Goal: Task Accomplishment & Management: Complete application form

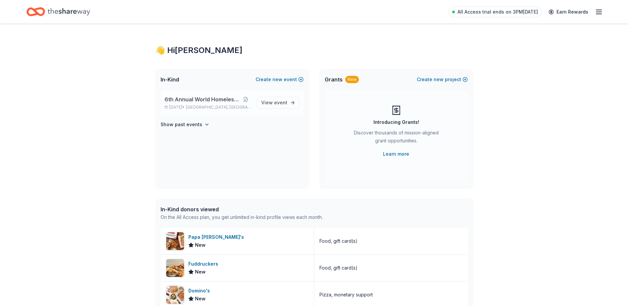
click at [216, 98] on span "6th Annual World Homeless Day" at bounding box center [202, 99] width 75 height 8
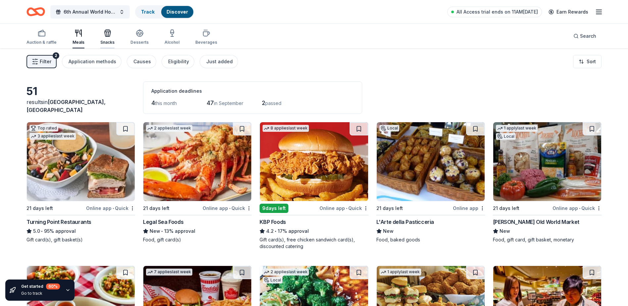
click at [105, 34] on icon "button" at bounding box center [108, 34] width 6 height 5
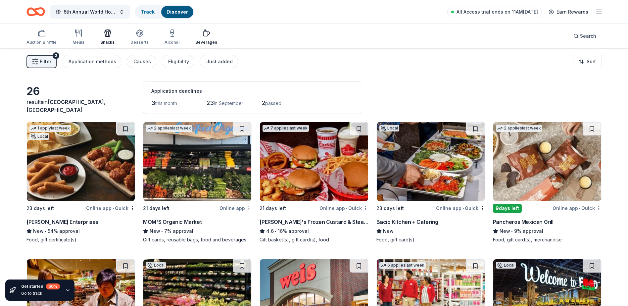
click at [203, 42] on div "Beverages" at bounding box center [206, 42] width 22 height 5
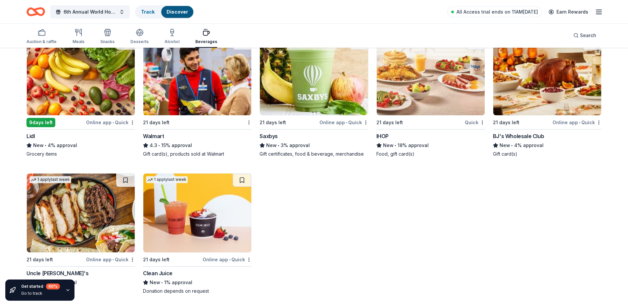
scroll to position [231, 0]
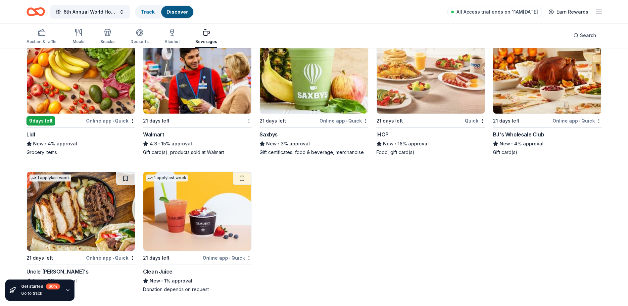
click at [165, 225] on img at bounding box center [197, 211] width 108 height 79
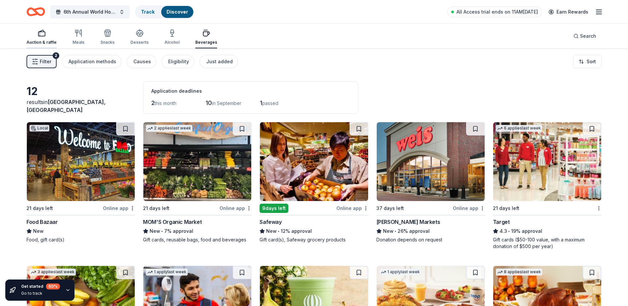
click at [41, 32] on rect "button" at bounding box center [41, 34] width 7 height 4
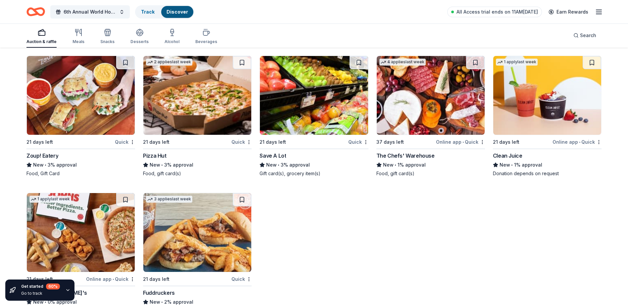
scroll to position [1198, 0]
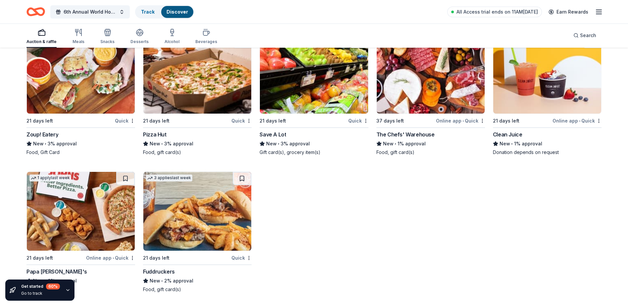
click at [70, 92] on img at bounding box center [81, 74] width 108 height 79
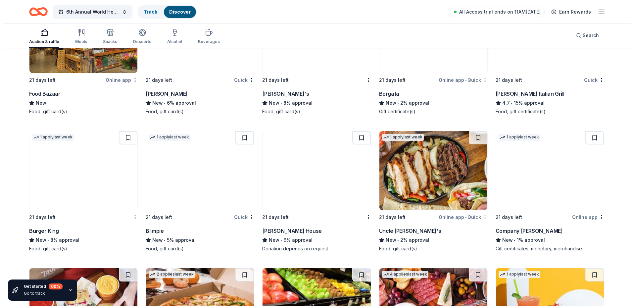
scroll to position [0, 0]
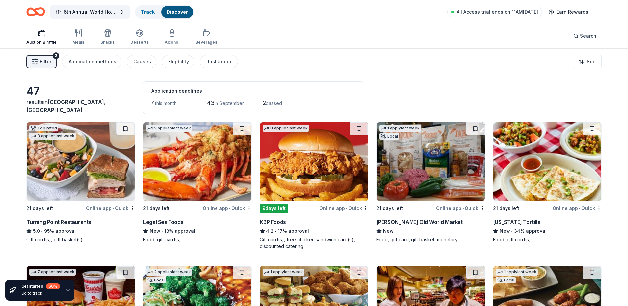
click at [69, 109] on span "Newark, NJ" at bounding box center [66, 106] width 79 height 15
click at [45, 59] on span "Filter" at bounding box center [46, 62] width 12 height 8
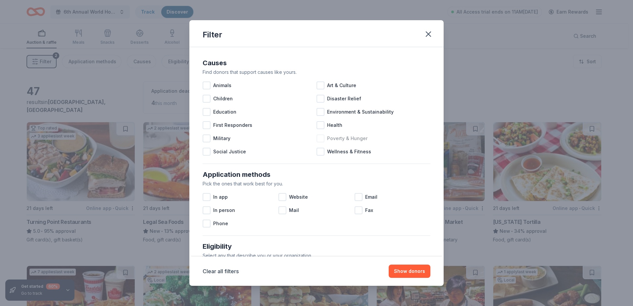
click at [335, 142] on span "Poverty & Hunger" at bounding box center [347, 139] width 40 height 8
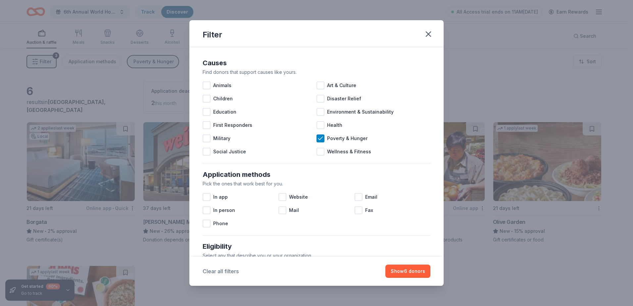
click at [222, 269] on button "Clear all filters" at bounding box center [221, 271] width 36 height 8
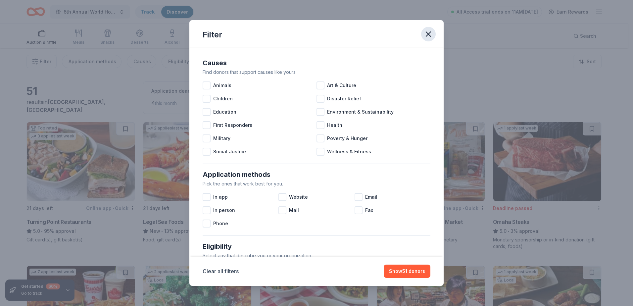
click at [429, 35] on icon "button" at bounding box center [428, 34] width 5 height 5
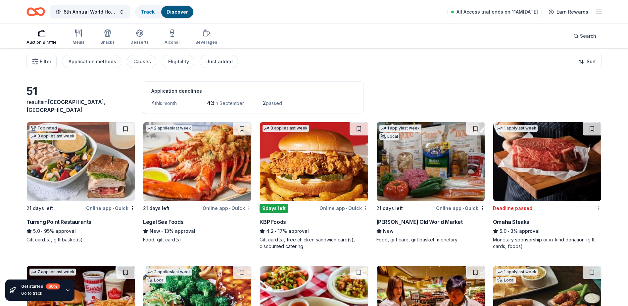
click at [606, 9] on div "6th Annual World Homeless Day Track Discover All Access trial ends on 11AM, 8/2…" at bounding box center [314, 12] width 628 height 24
click at [604, 11] on div "6th Annual World Homeless Day Track Discover All Access trial ends on 11AM, 8/2…" at bounding box center [314, 12] width 628 height 24
click at [597, 15] on icon "button" at bounding box center [599, 12] width 8 height 8
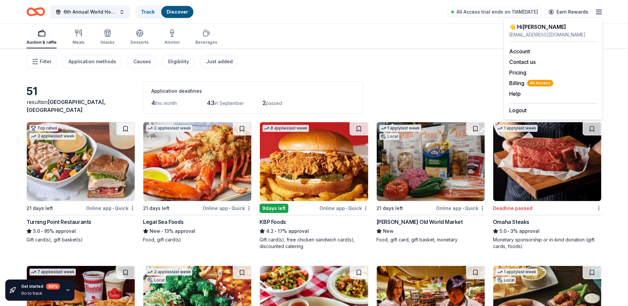
click at [597, 15] on icon "button" at bounding box center [599, 12] width 8 height 8
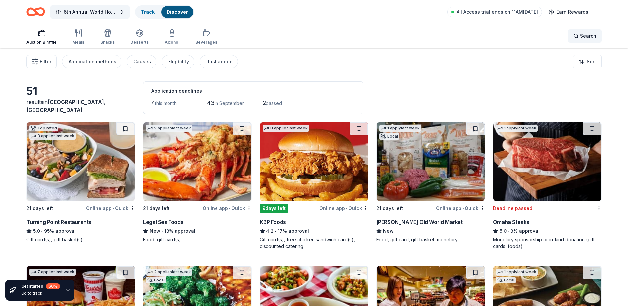
click at [589, 38] on span "Search" at bounding box center [588, 36] width 16 height 8
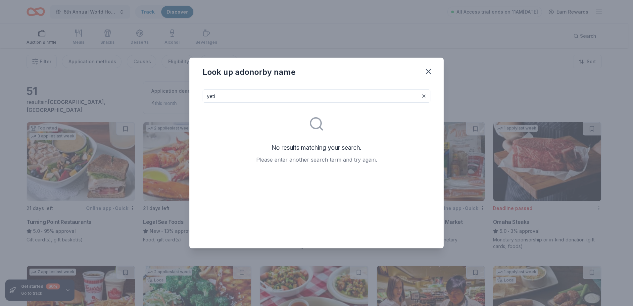
click at [309, 97] on input "yeti" at bounding box center [317, 95] width 228 height 13
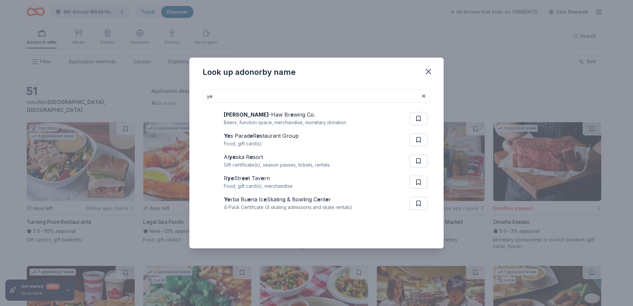
type input "y"
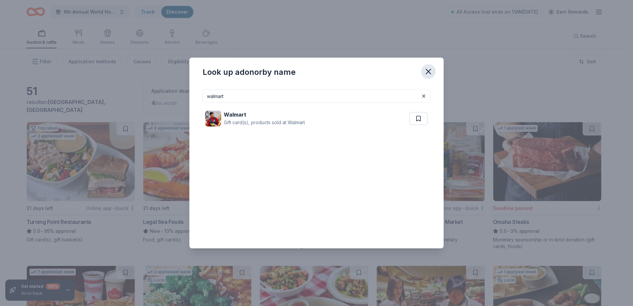
type input "walmart"
click at [431, 69] on icon "button" at bounding box center [428, 71] width 5 height 5
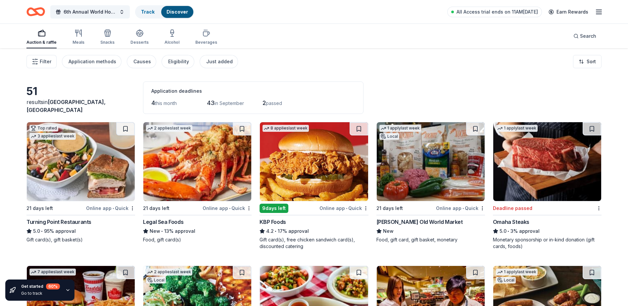
click at [211, 101] on span "43" at bounding box center [211, 102] width 8 height 7
click at [223, 61] on div "Just added" at bounding box center [219, 62] width 27 height 8
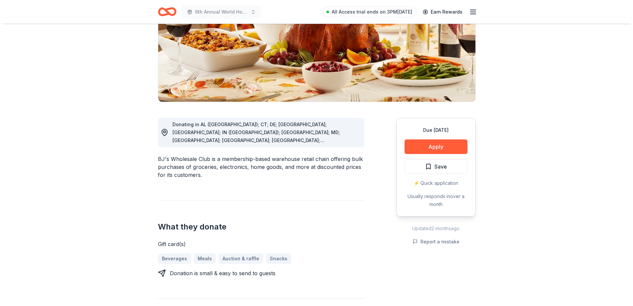
scroll to position [133, 0]
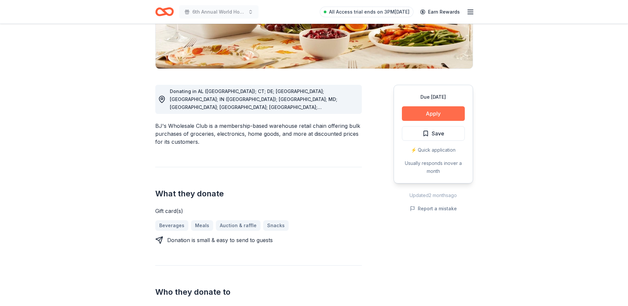
click at [443, 115] on button "Apply" at bounding box center [433, 113] width 63 height 15
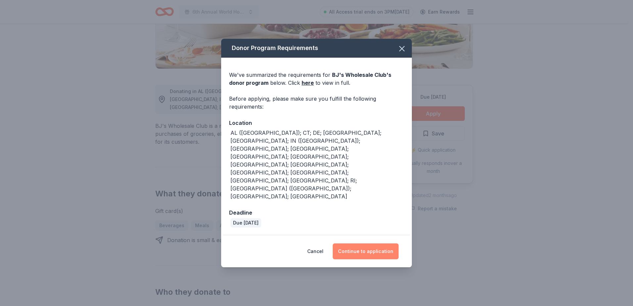
click at [389, 243] on button "Continue to application" at bounding box center [366, 251] width 66 height 16
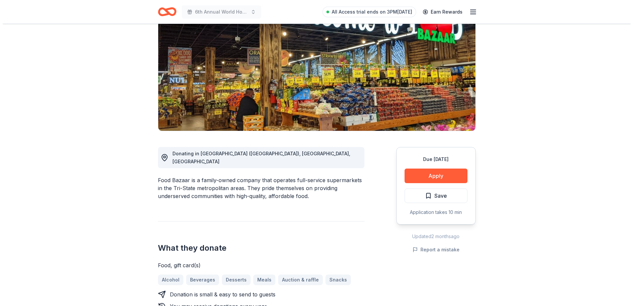
scroll to position [133, 0]
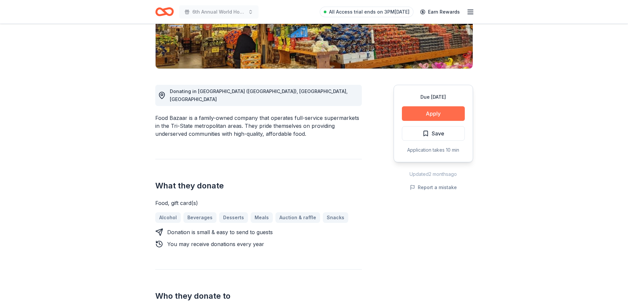
click at [440, 112] on button "Apply" at bounding box center [433, 113] width 63 height 15
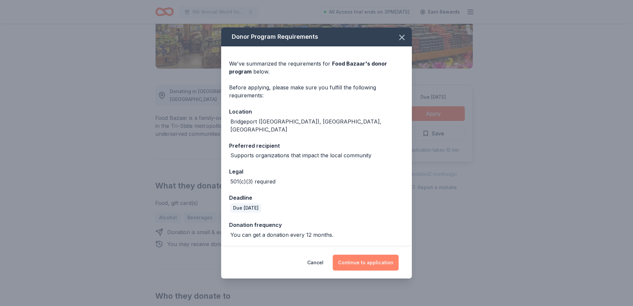
click at [375, 260] on button "Continue to application" at bounding box center [366, 263] width 66 height 16
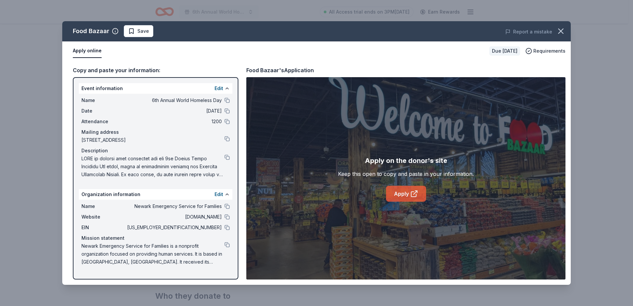
click at [395, 192] on link "Apply" at bounding box center [406, 194] width 40 height 16
click at [227, 158] on button at bounding box center [227, 157] width 5 height 5
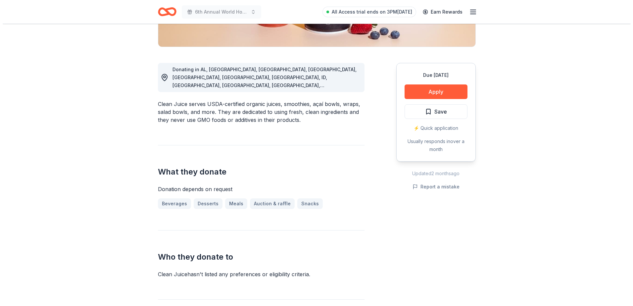
scroll to position [166, 0]
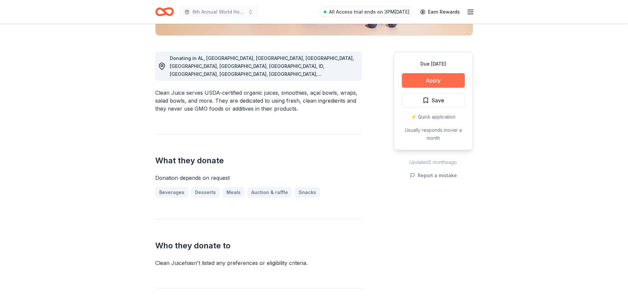
click at [430, 83] on button "Apply" at bounding box center [433, 80] width 63 height 15
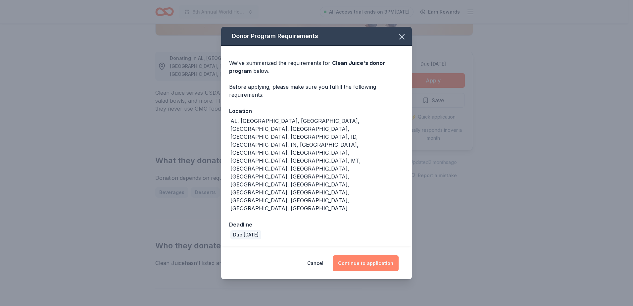
click at [356, 255] on button "Continue to application" at bounding box center [366, 263] width 66 height 16
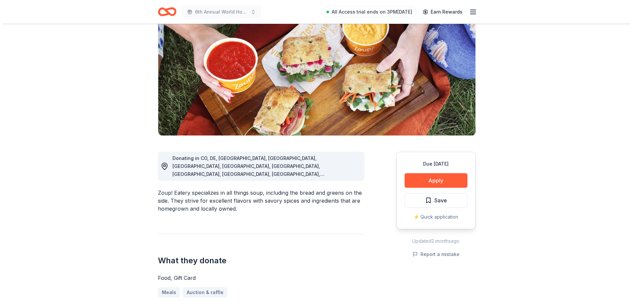
scroll to position [133, 0]
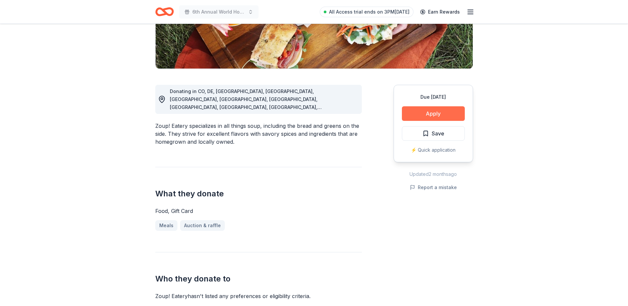
click at [461, 115] on button "Apply" at bounding box center [433, 113] width 63 height 15
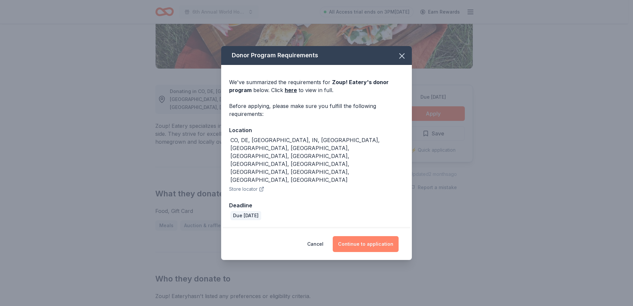
click at [358, 236] on button "Continue to application" at bounding box center [366, 244] width 66 height 16
